Goal: Check status: Check status

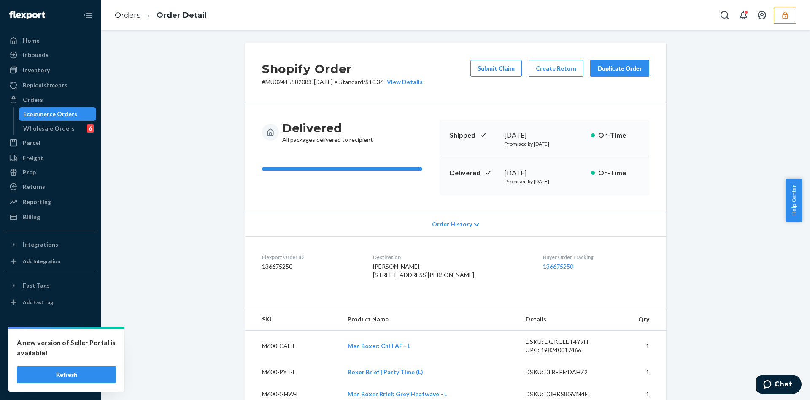
scroll to position [511, 0]
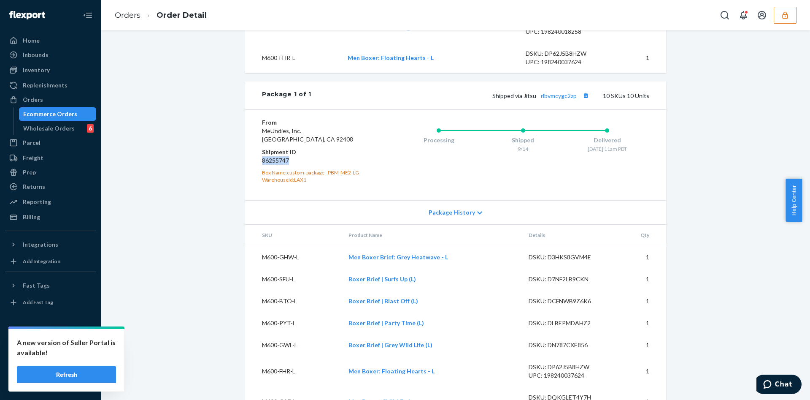
click at [792, 17] on button "button" at bounding box center [785, 15] width 23 height 17
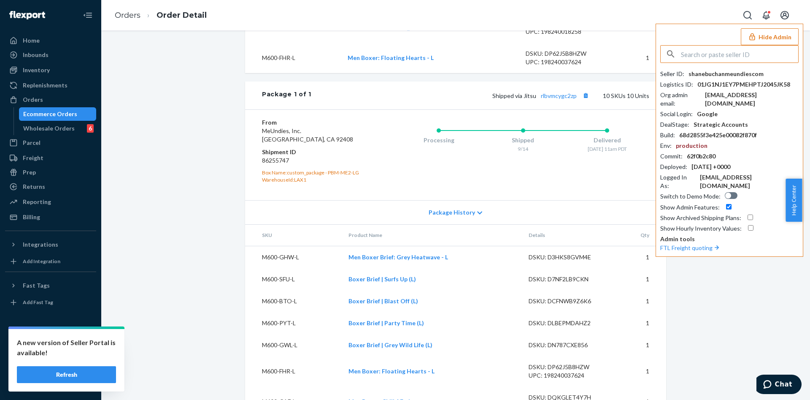
click at [695, 57] on input "text" at bounding box center [739, 54] width 117 height 17
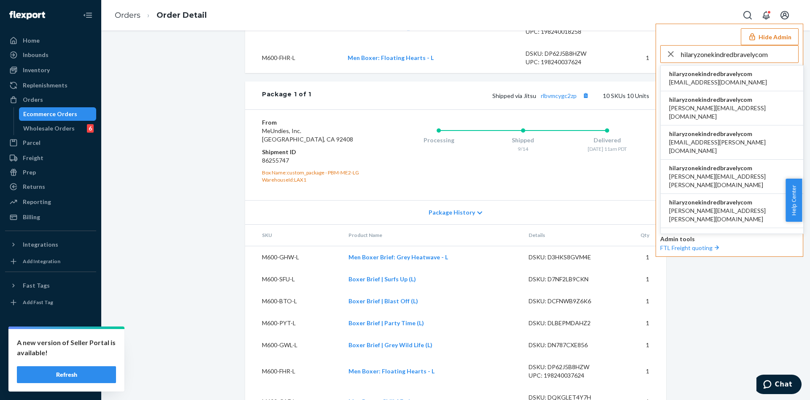
type input "hilaryzonekindredbravelycom"
click at [705, 73] on span "hilaryzonekindredbravelycom" at bounding box center [718, 74] width 98 height 8
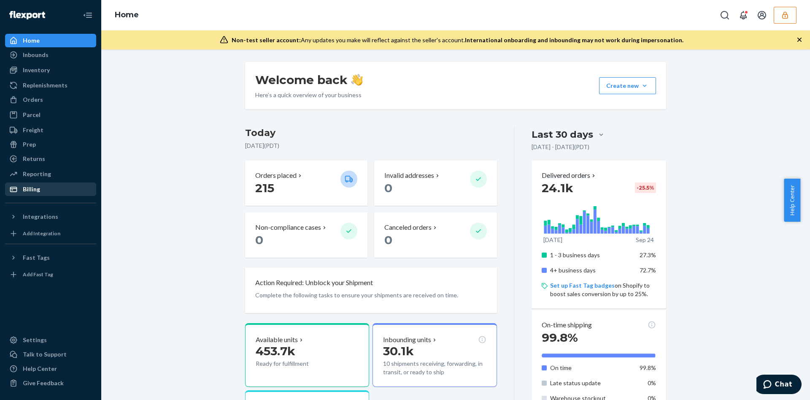
click at [28, 194] on div "Billing" at bounding box center [50, 189] width 89 height 12
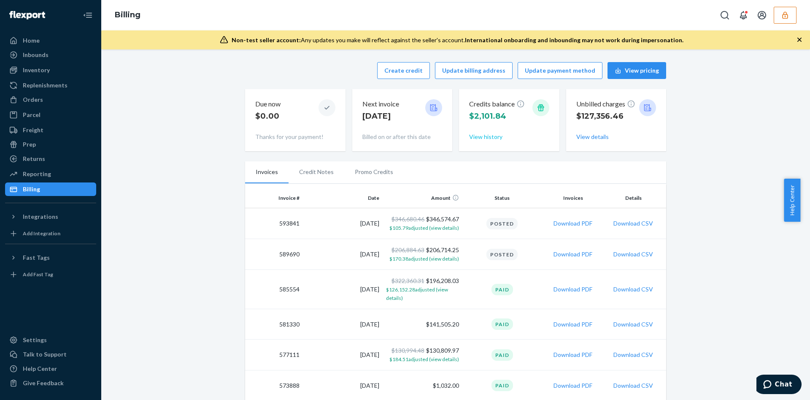
click at [481, 140] on button "View history" at bounding box center [485, 137] width 33 height 8
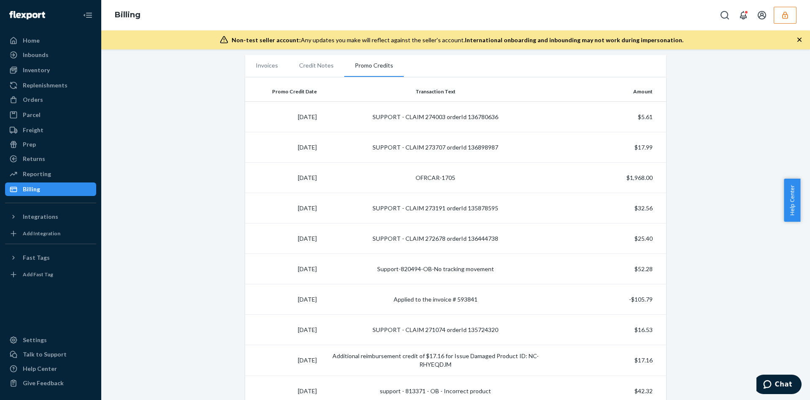
scroll to position [107, 0]
drag, startPoint x: 409, startPoint y: 174, endPoint x: 455, endPoint y: 174, distance: 45.6
click at [455, 174] on td "OFRCAR-1705" at bounding box center [435, 177] width 231 height 30
drag, startPoint x: 375, startPoint y: 266, endPoint x: 492, endPoint y: 270, distance: 117.0
click at [492, 270] on td "Support-820494-OB-No tracking movement" at bounding box center [435, 268] width 231 height 30
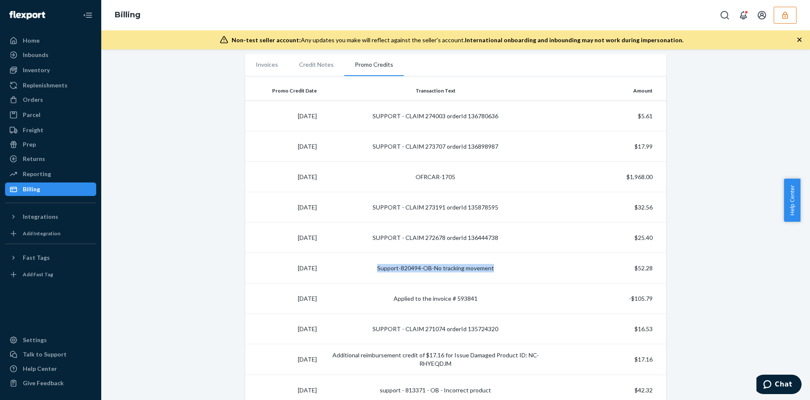
click at [791, 17] on button "button" at bounding box center [785, 15] width 23 height 17
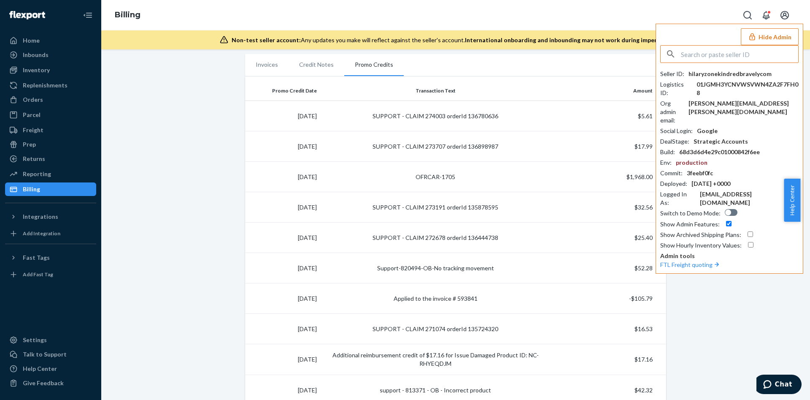
click at [722, 54] on input "text" at bounding box center [739, 54] width 117 height 17
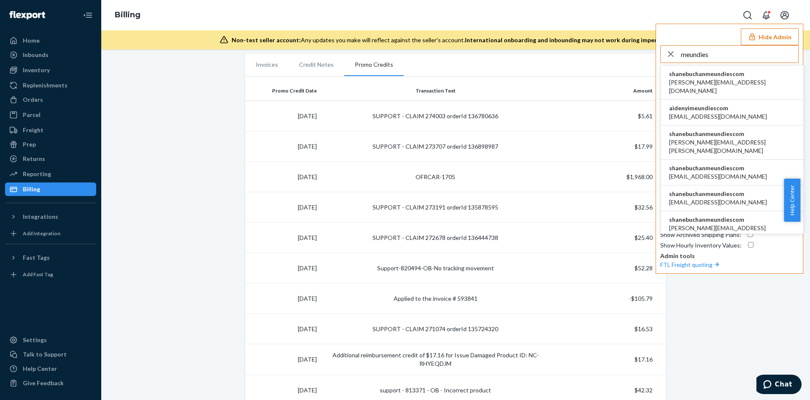
type input "meundies"
click at [700, 77] on span "shanebuchanmeundiescom" at bounding box center [732, 74] width 126 height 8
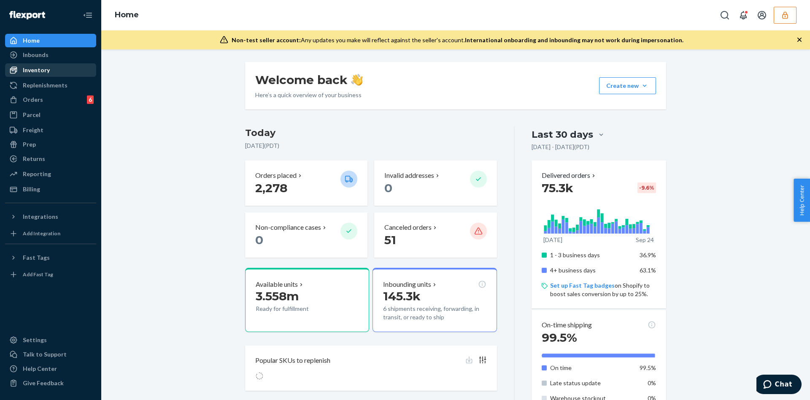
click at [54, 69] on div "Inventory" at bounding box center [50, 70] width 89 height 12
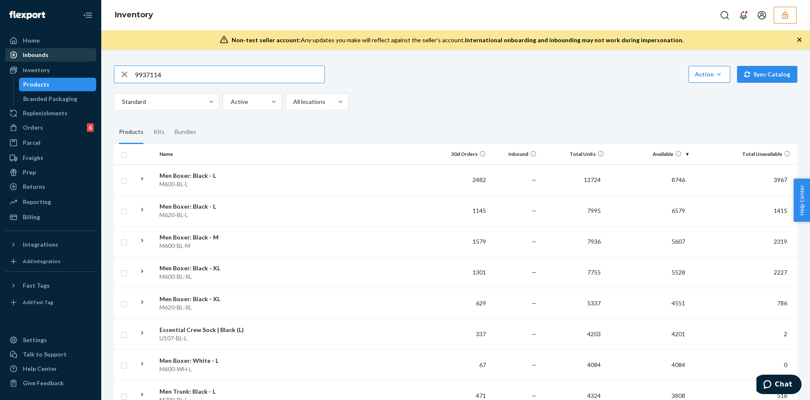
type input "9937114"
click at [81, 59] on div "Inbounds" at bounding box center [50, 55] width 89 height 12
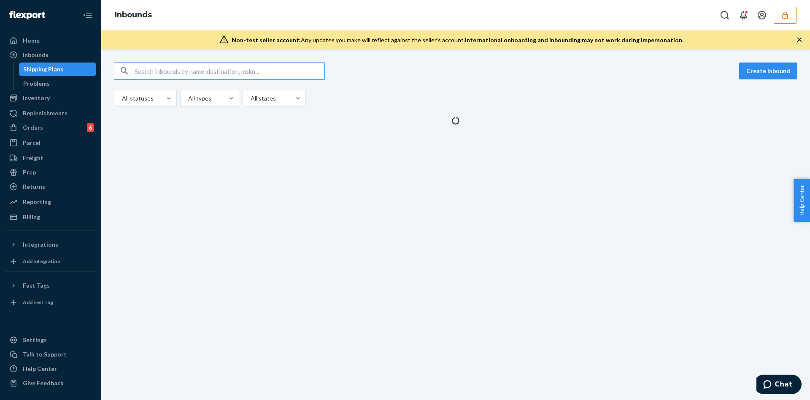
click at [177, 71] on input "text" at bounding box center [230, 70] width 190 height 17
type input "9937114"
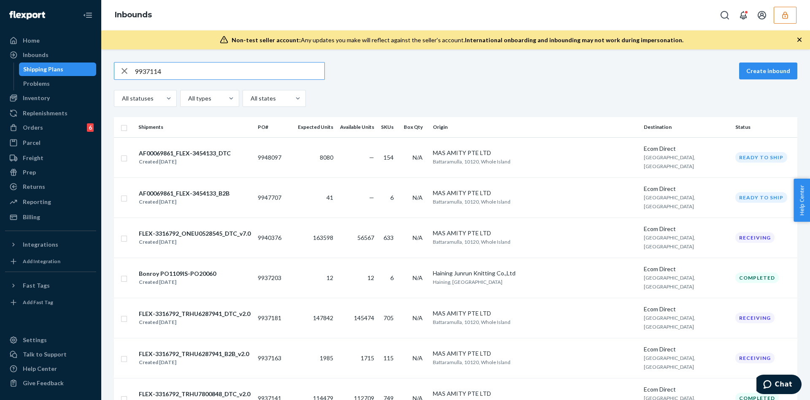
type input "9937114"
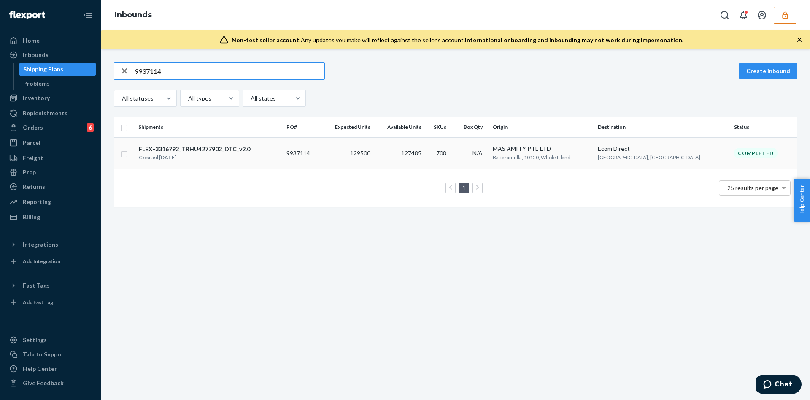
click at [302, 152] on td "9937114" at bounding box center [302, 153] width 38 height 32
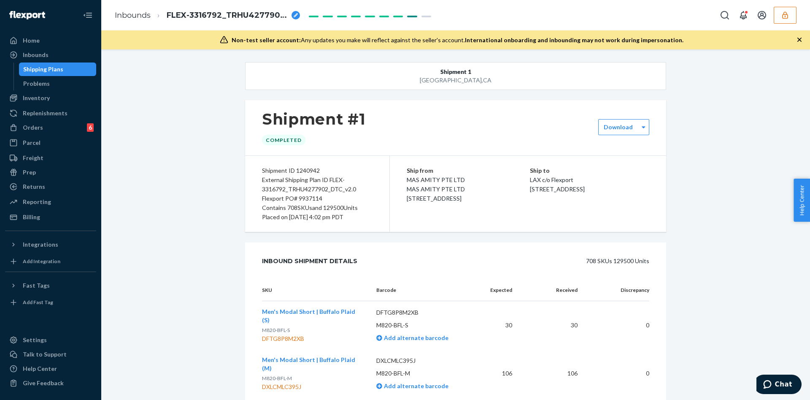
scroll to position [15, 0]
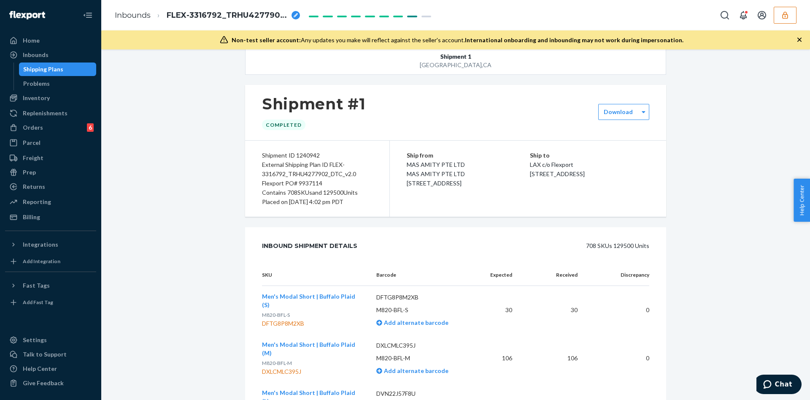
click at [304, 184] on div "Flexport PO# 9937114" at bounding box center [317, 183] width 111 height 9
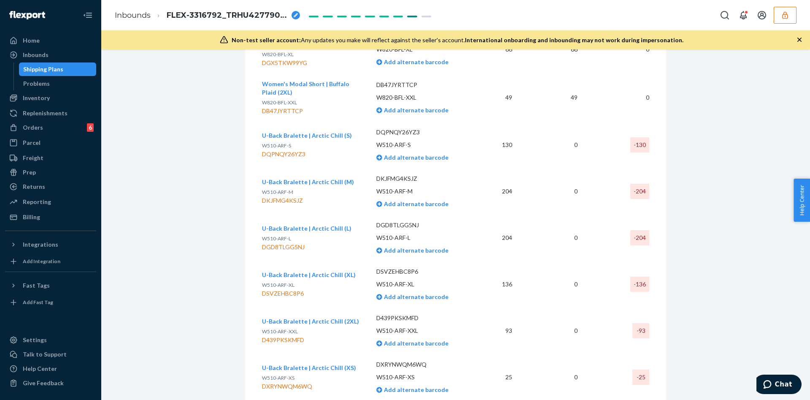
scroll to position [26570, 0]
click at [52, 201] on div "Reporting" at bounding box center [50, 202] width 89 height 12
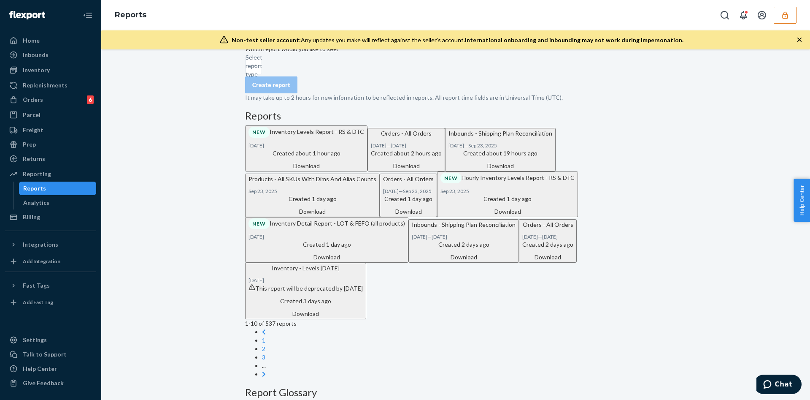
scroll to position [87, 0]
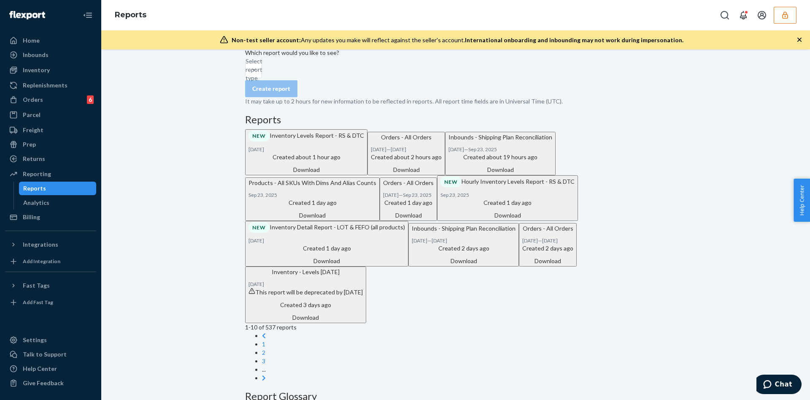
click at [783, 24] on div "Reports" at bounding box center [455, 15] width 709 height 30
click at [786, 17] on icon "button" at bounding box center [785, 15] width 8 height 8
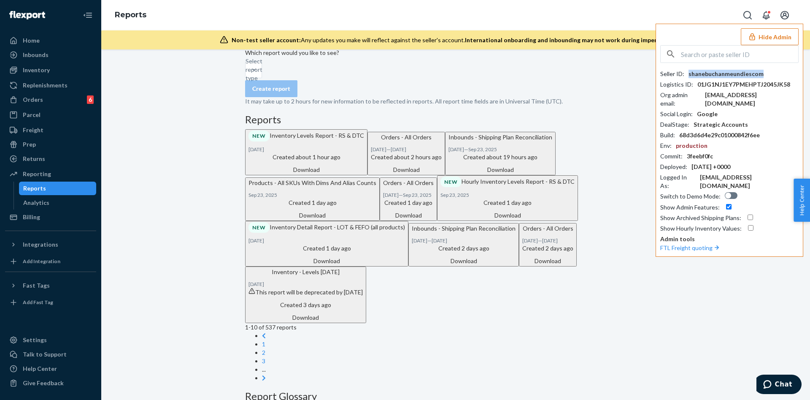
click at [710, 74] on div "shanebuchanmeundiescom" at bounding box center [726, 74] width 75 height 8
